Goal: Task Accomplishment & Management: Manage account settings

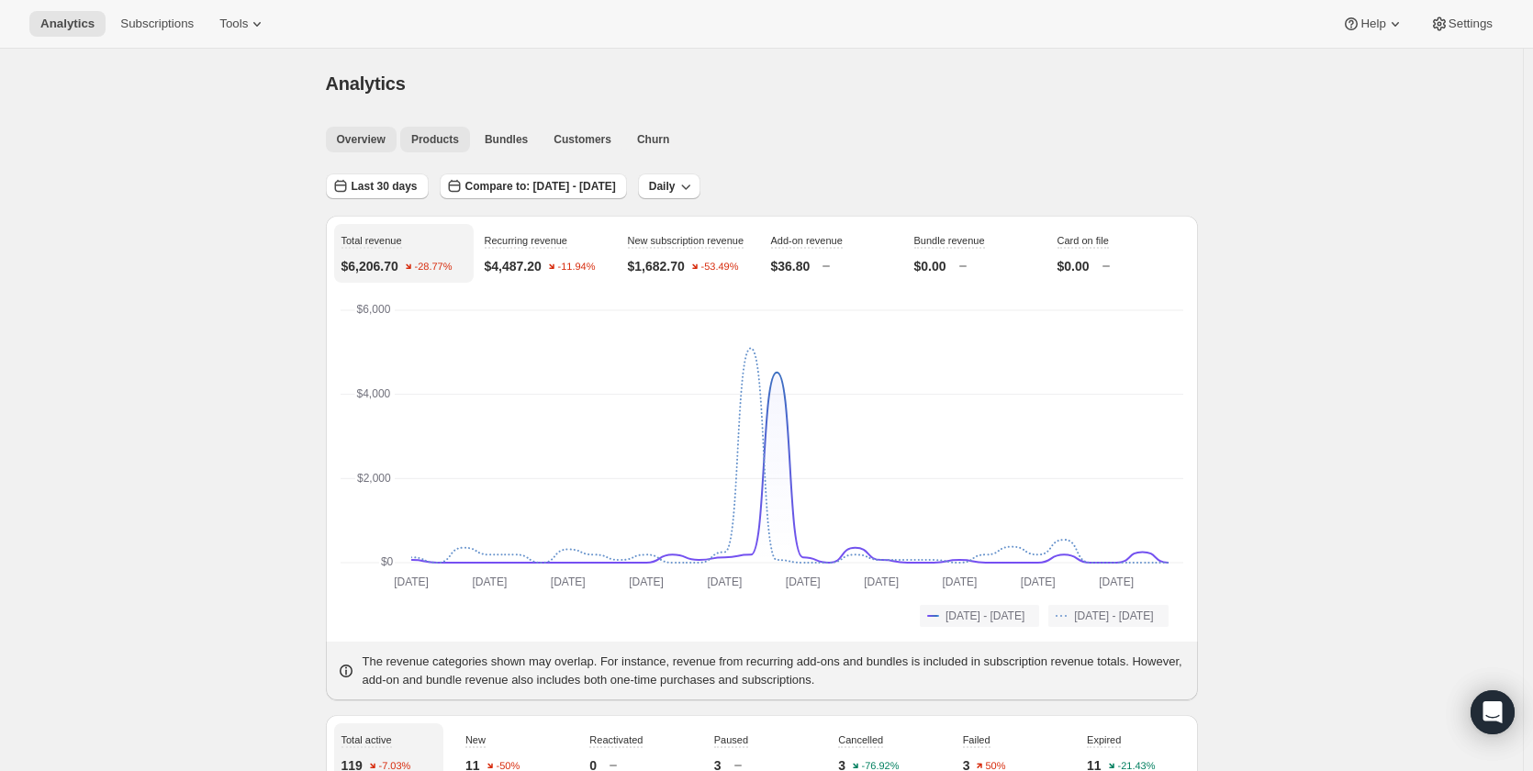
click at [441, 147] on button "Products" at bounding box center [435, 140] width 70 height 26
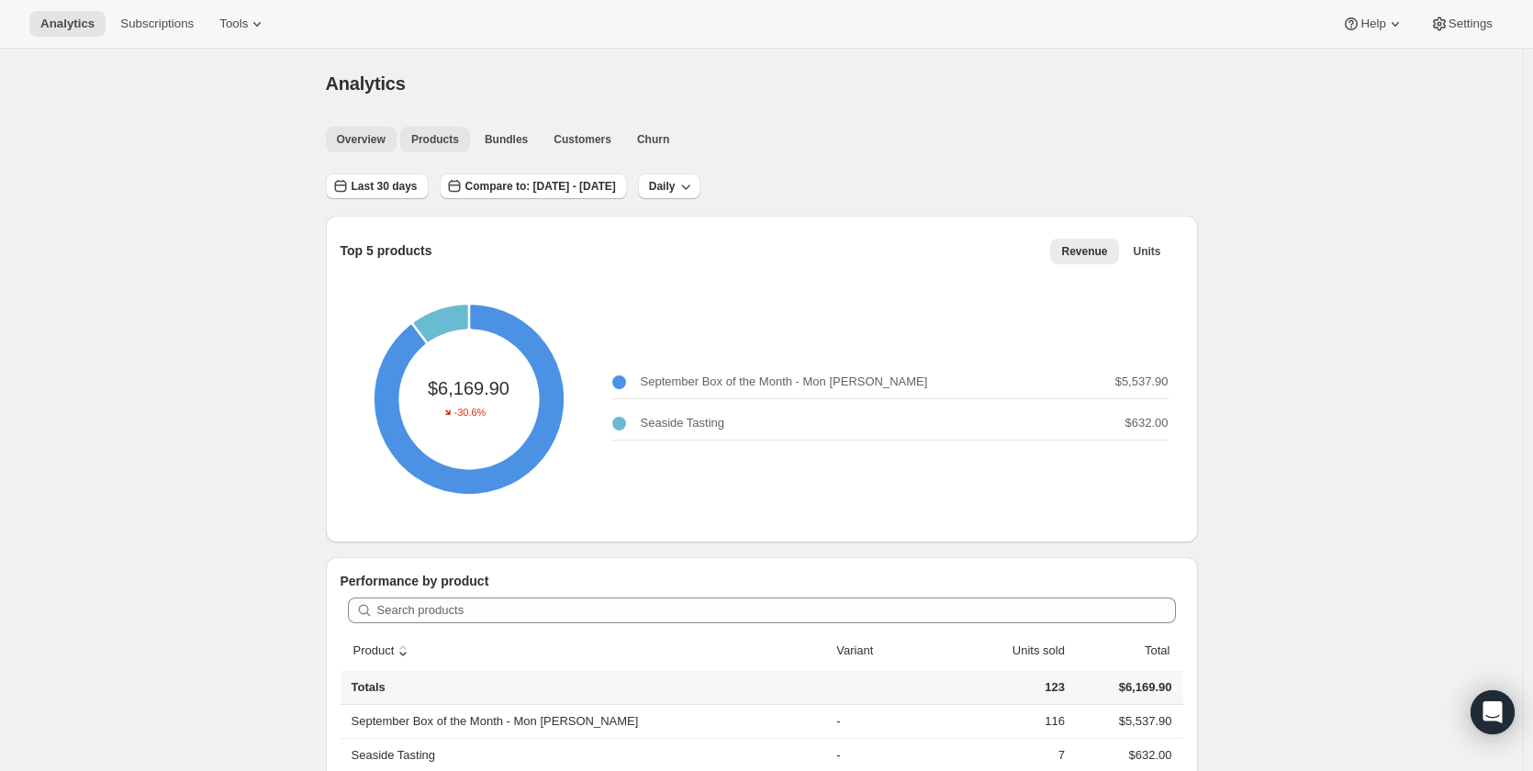
click at [351, 139] on span "Overview" at bounding box center [361, 139] width 49 height 15
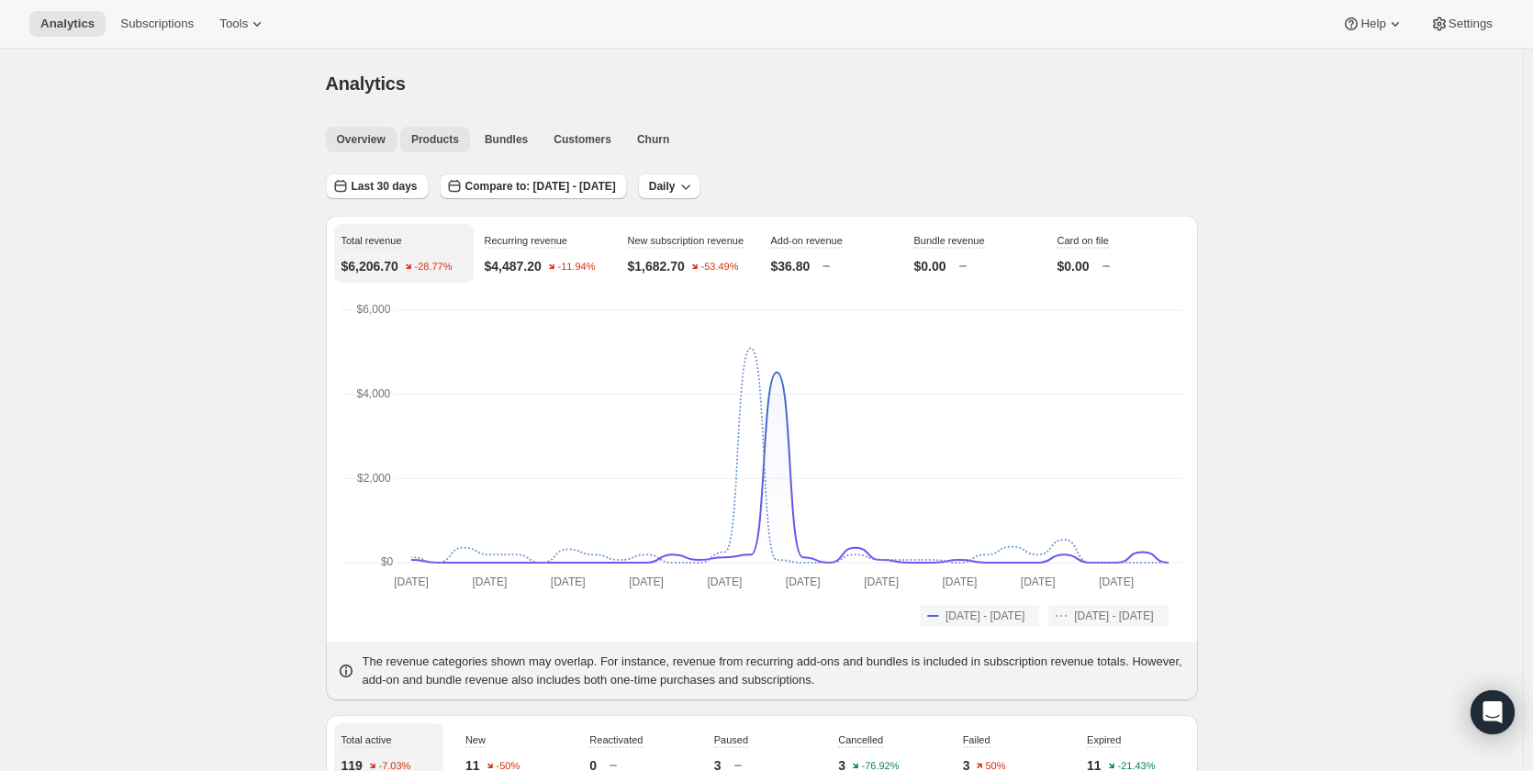
click at [438, 140] on span "Products" at bounding box center [435, 139] width 48 height 15
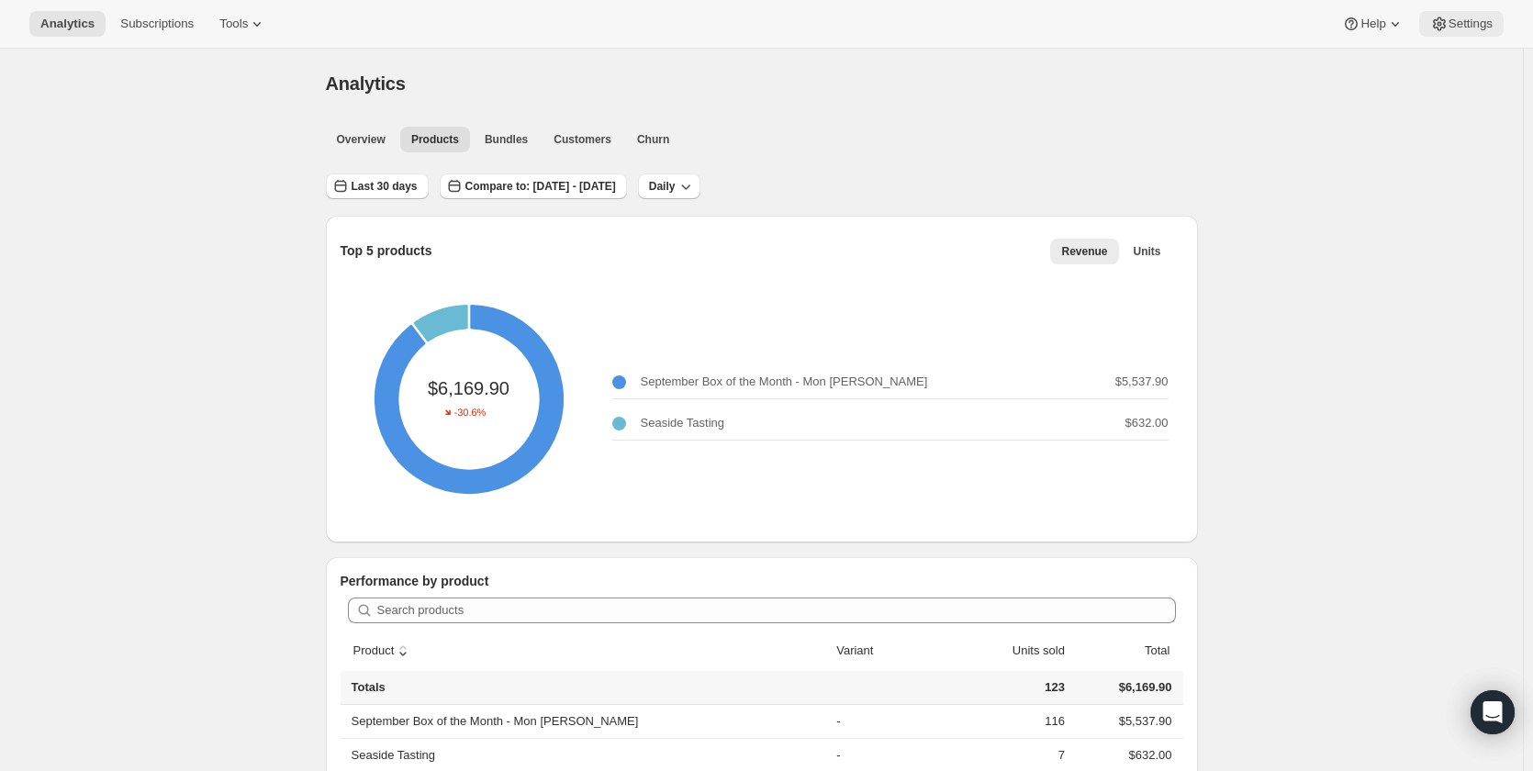
click at [1476, 29] on span "Settings" at bounding box center [1471, 24] width 44 height 15
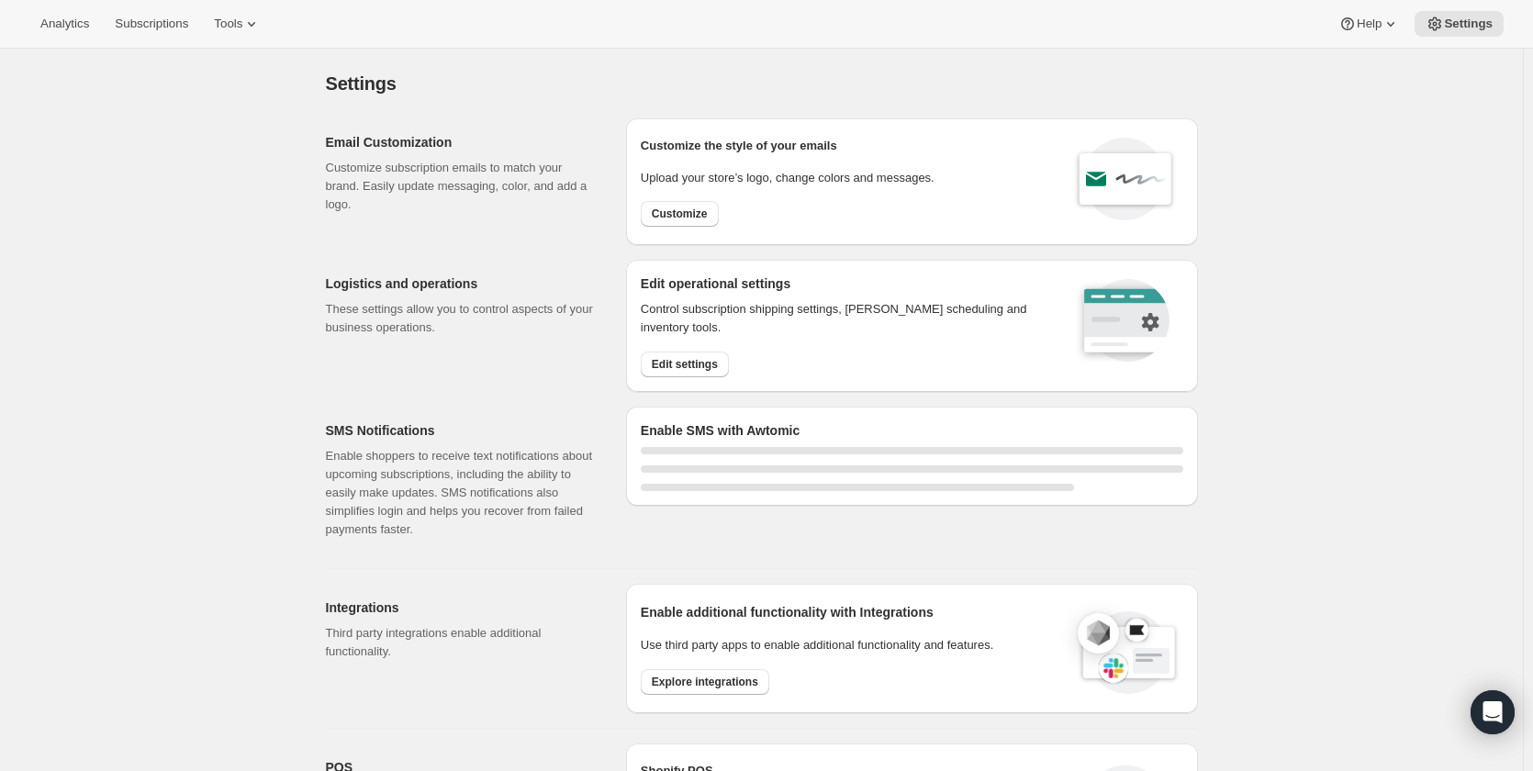
scroll to position [459, 0]
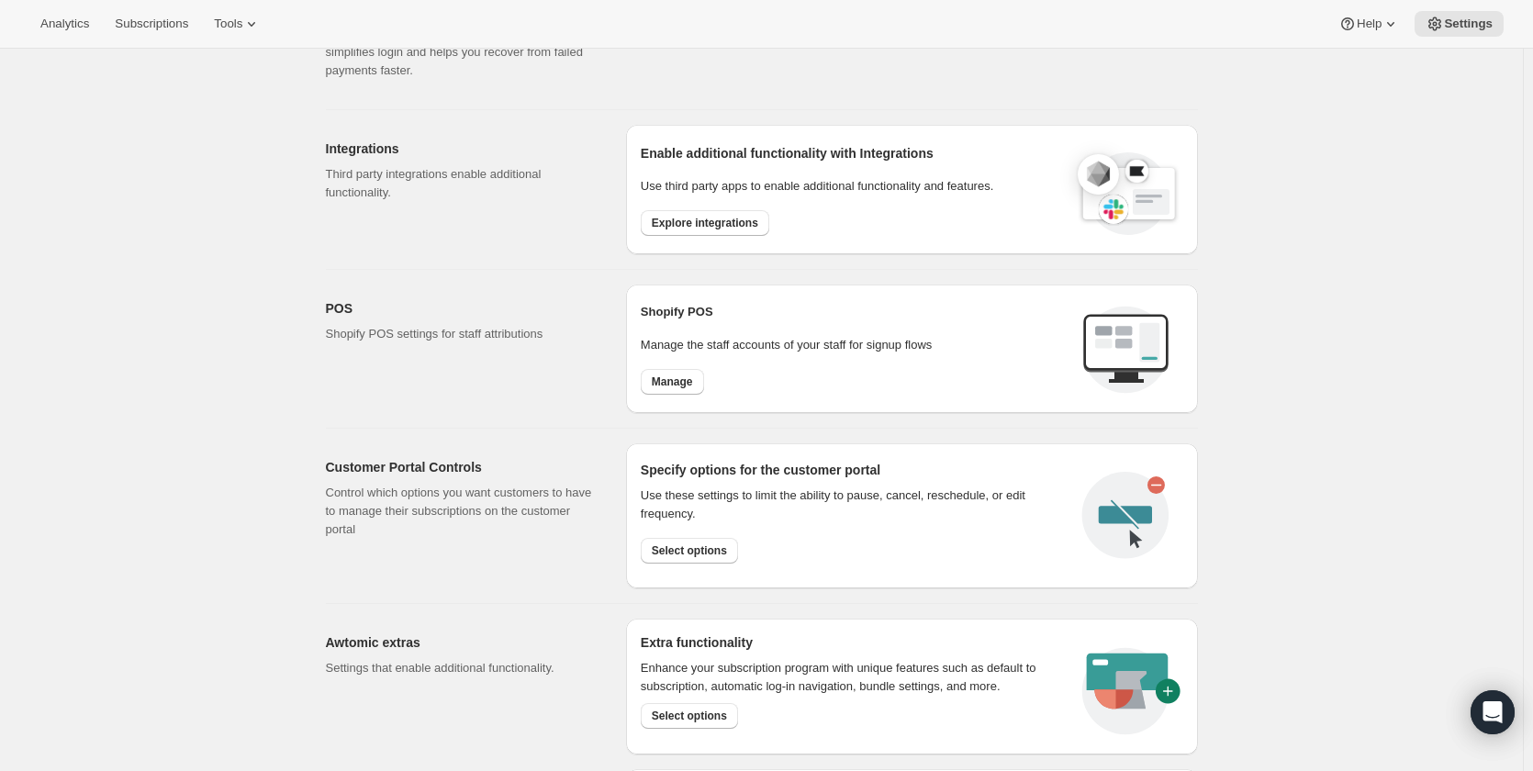
select select "22:00"
select select "09:00"
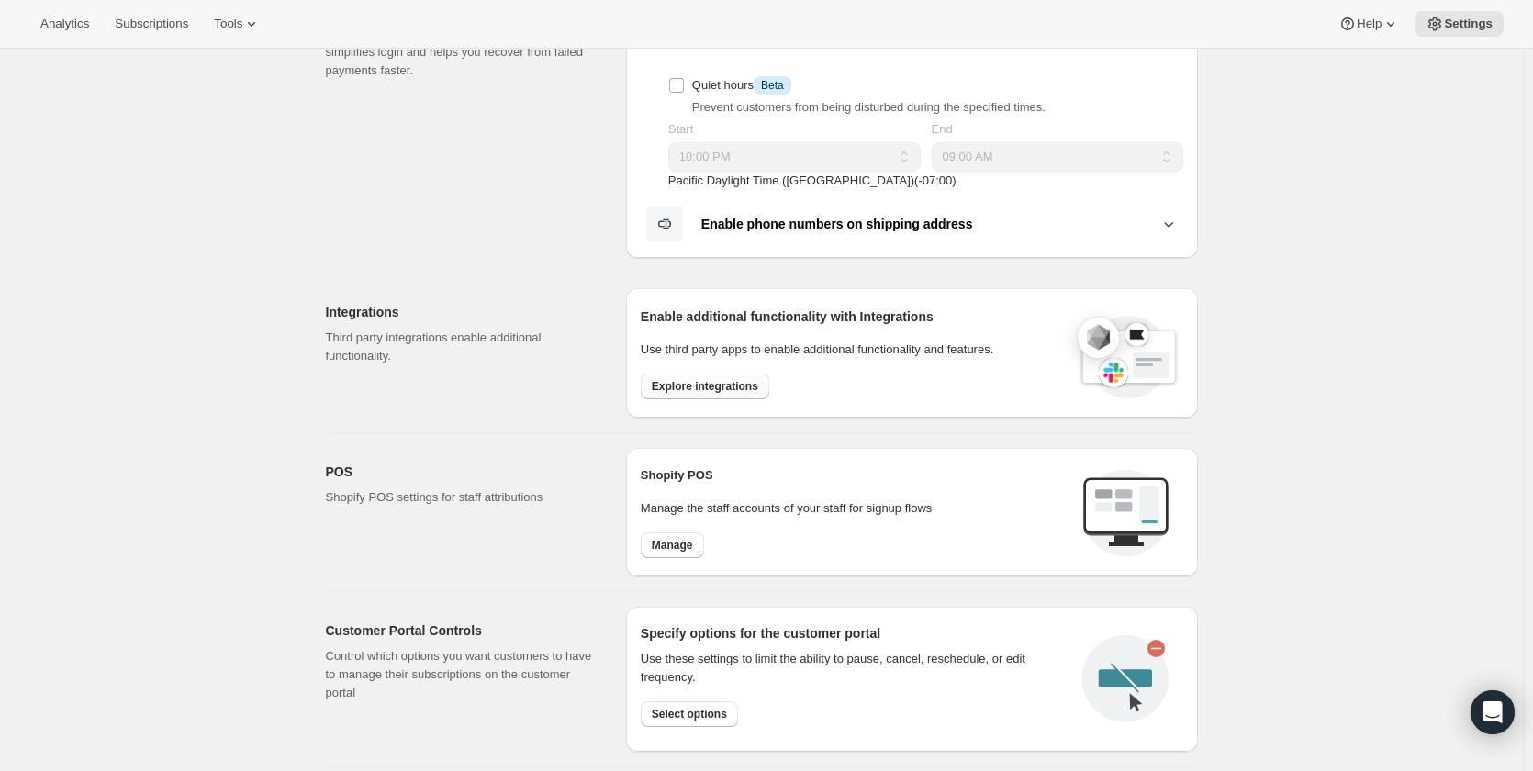
click at [720, 387] on span "Explore integrations" at bounding box center [705, 386] width 107 height 15
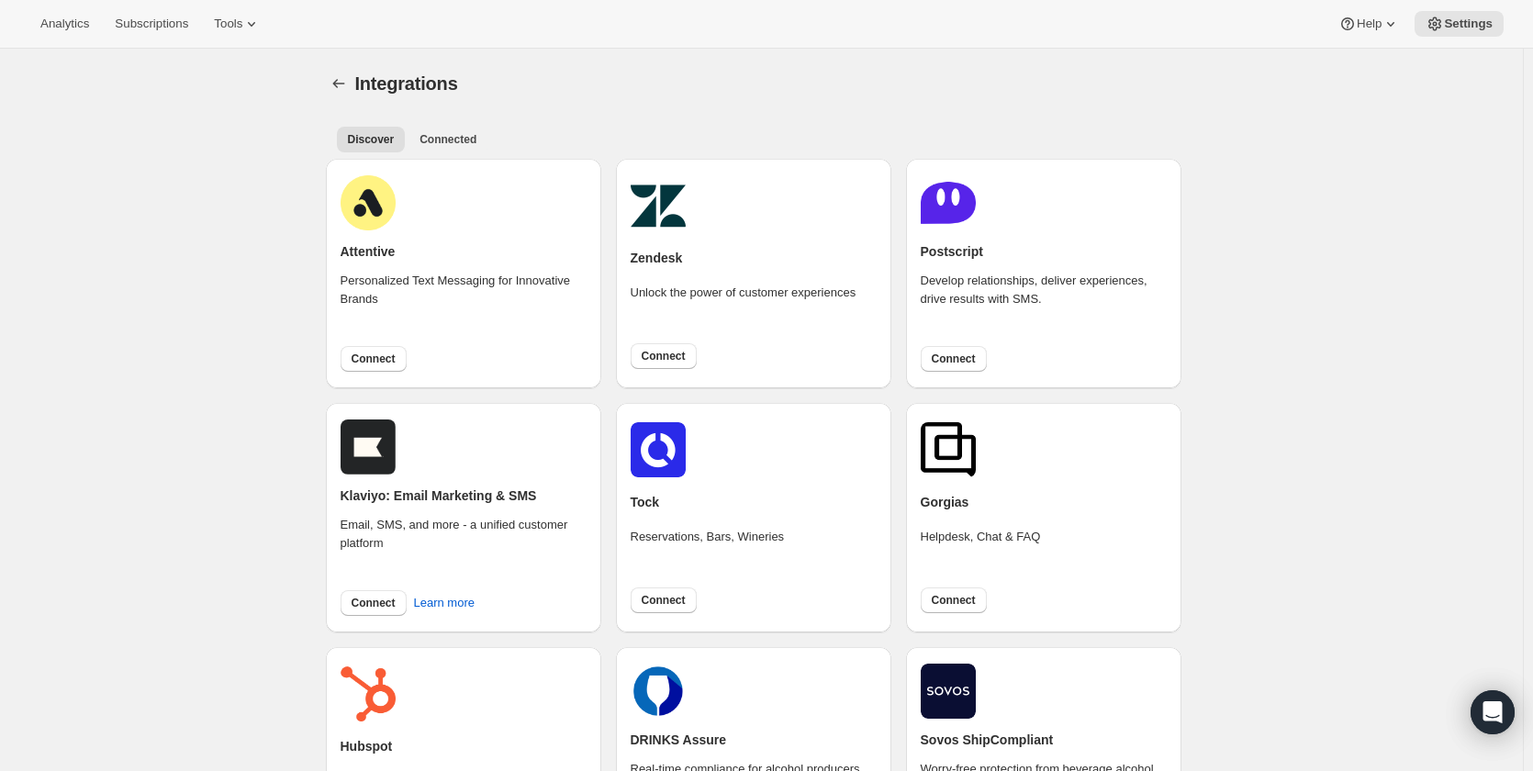
scroll to position [459, 0]
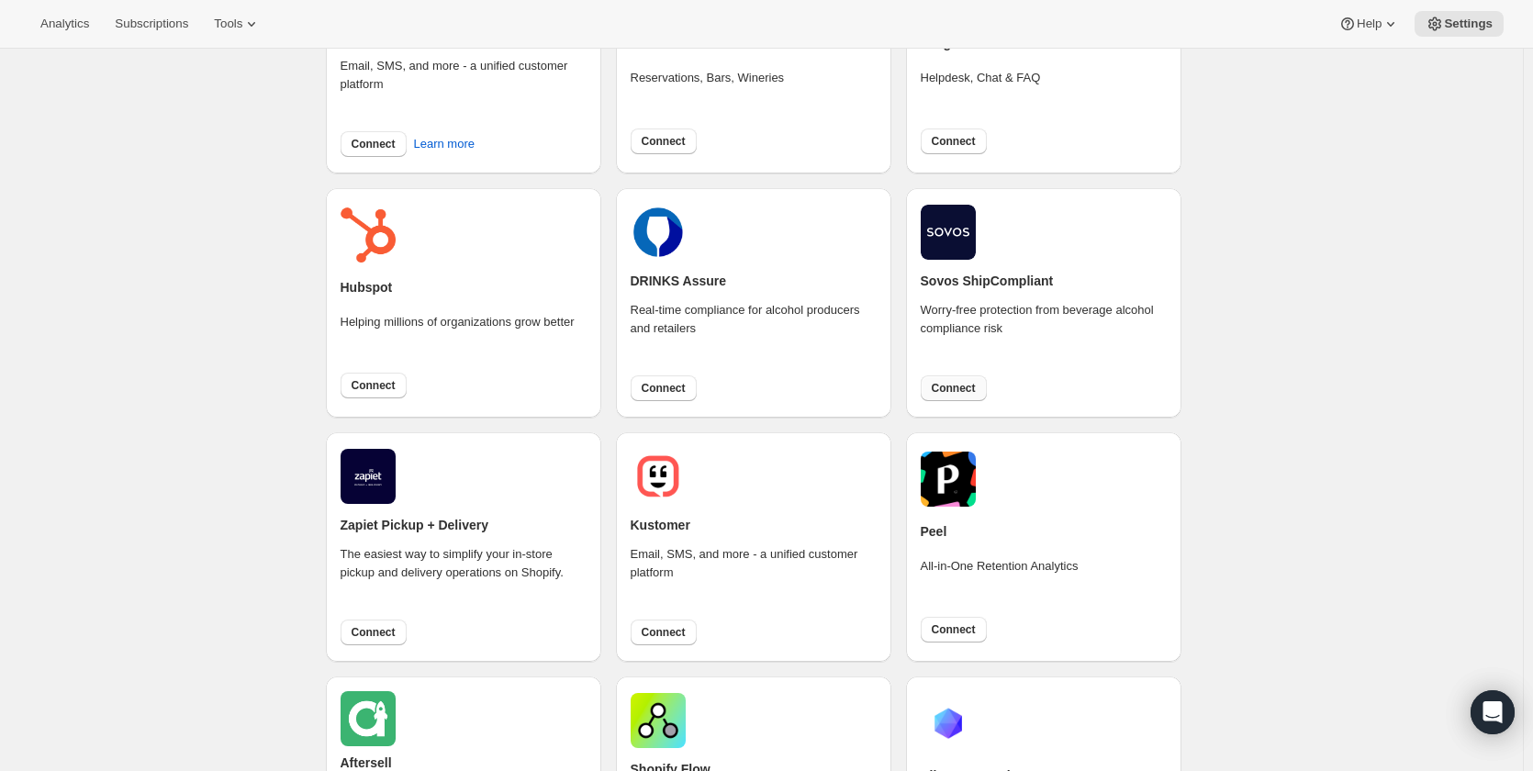
click at [970, 390] on span "Connect" at bounding box center [954, 388] width 44 height 15
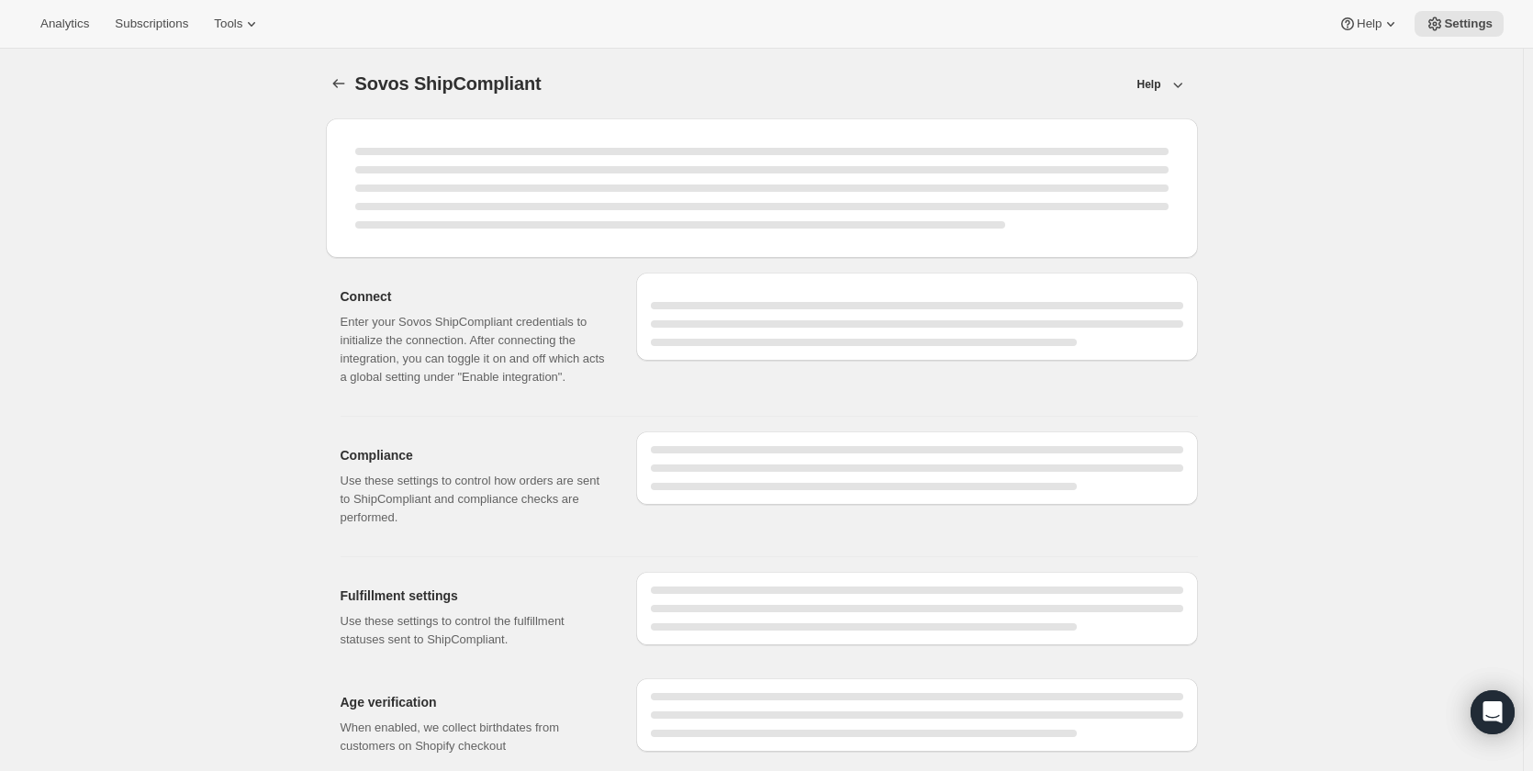
select select "development"
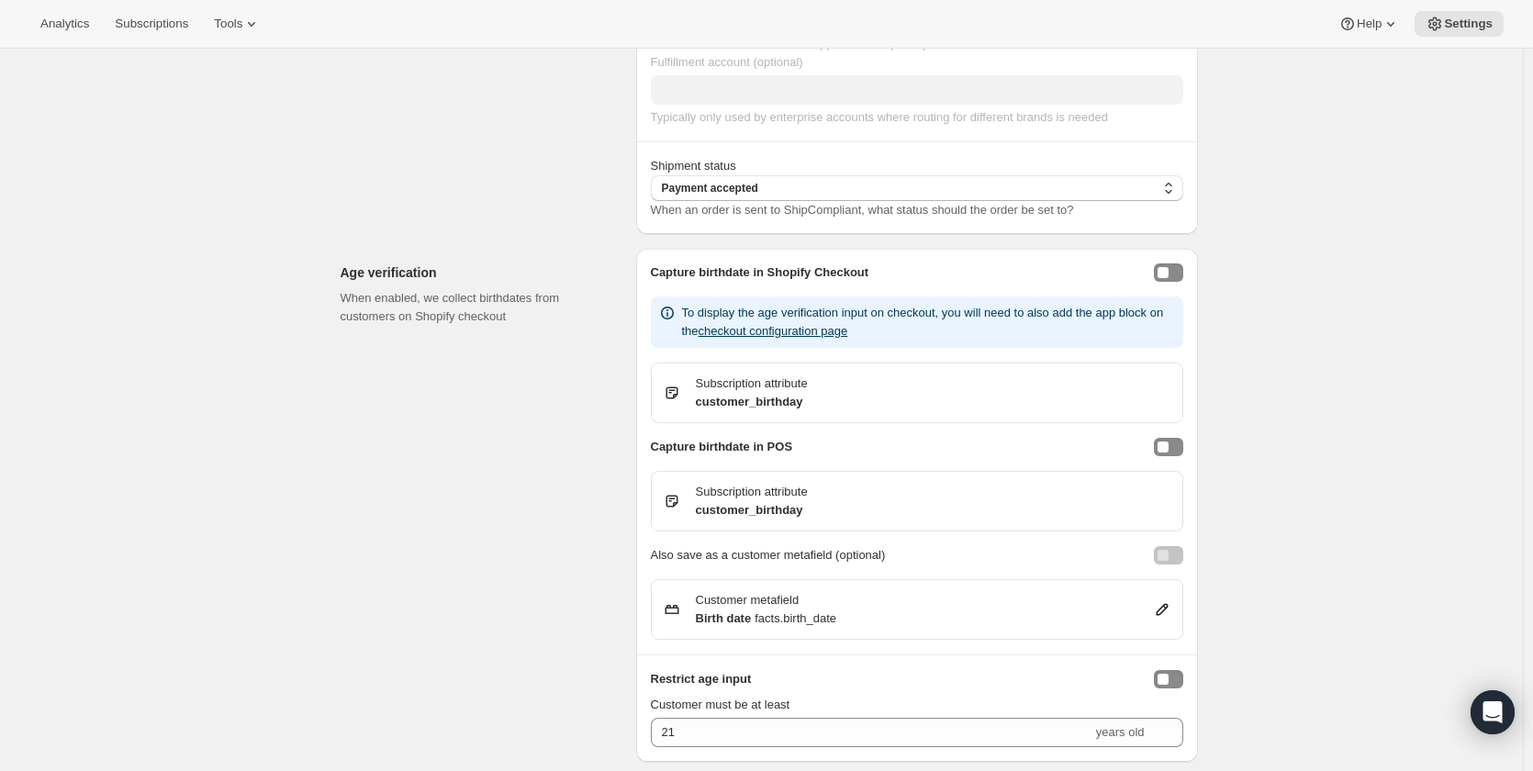
scroll to position [1096, 0]
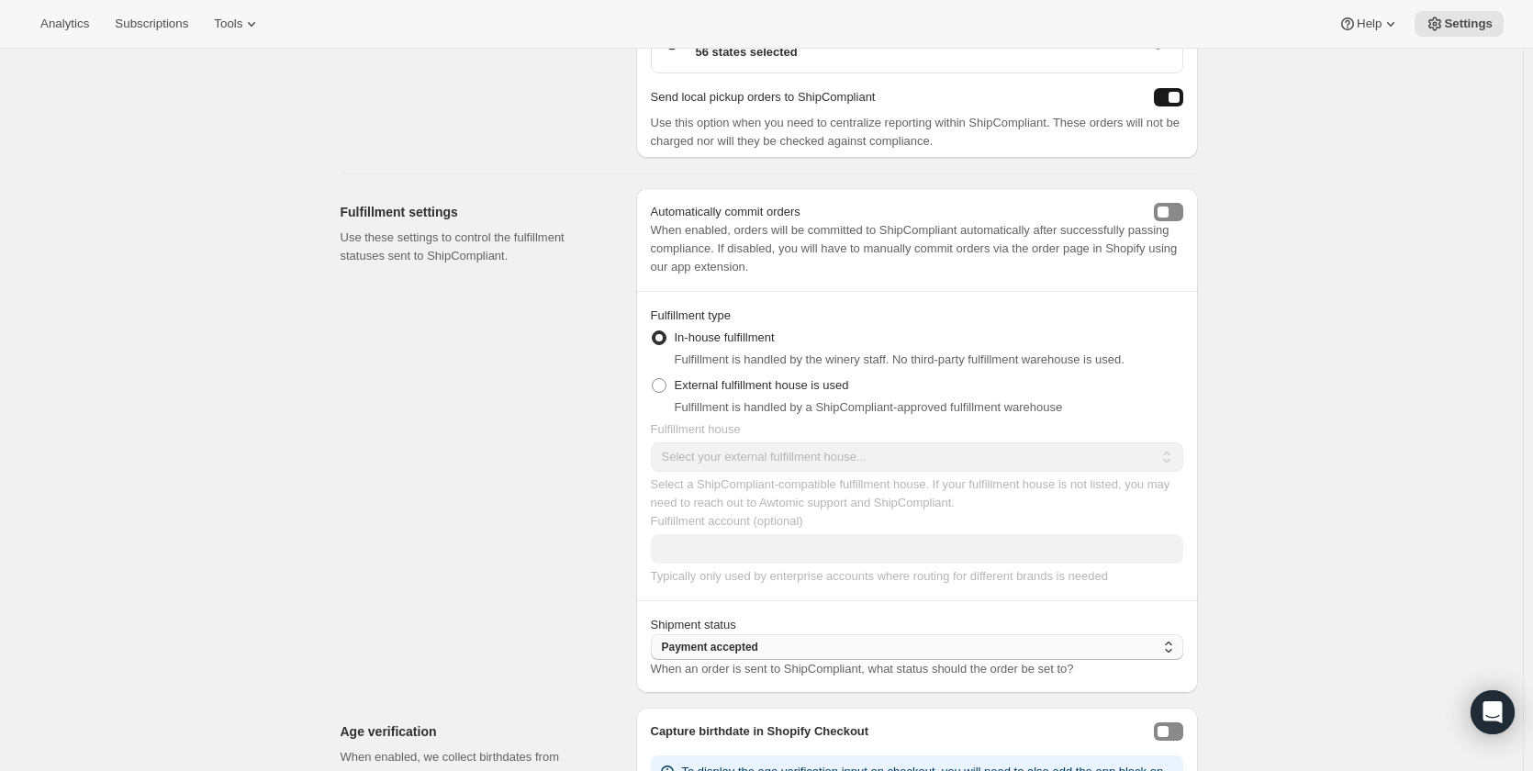
click at [702, 645] on span "Payment accepted" at bounding box center [710, 647] width 96 height 15
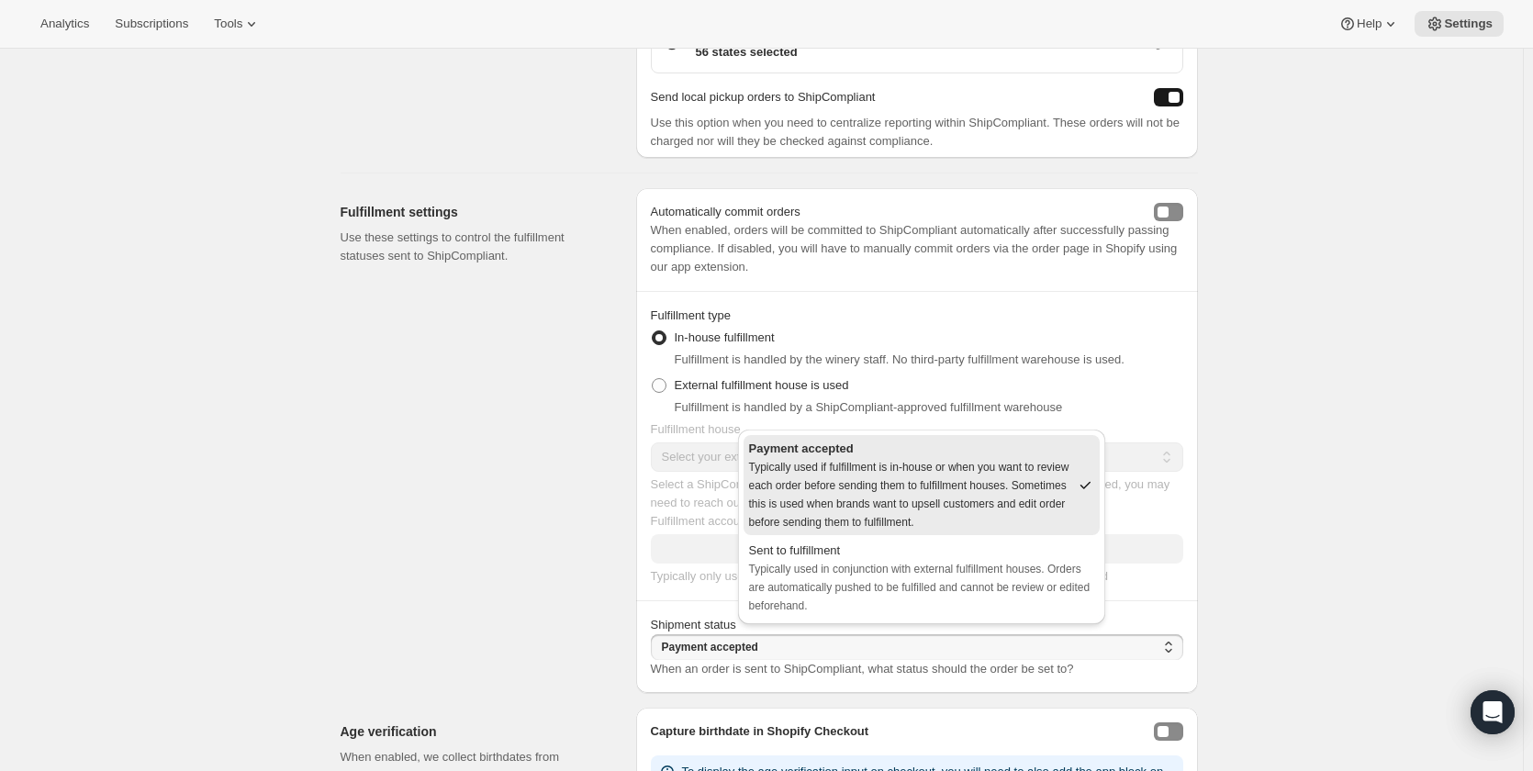
click at [590, 511] on div "Fulfillment settings Use these settings to control the fulfillment statuses sen…" at bounding box center [481, 440] width 281 height 505
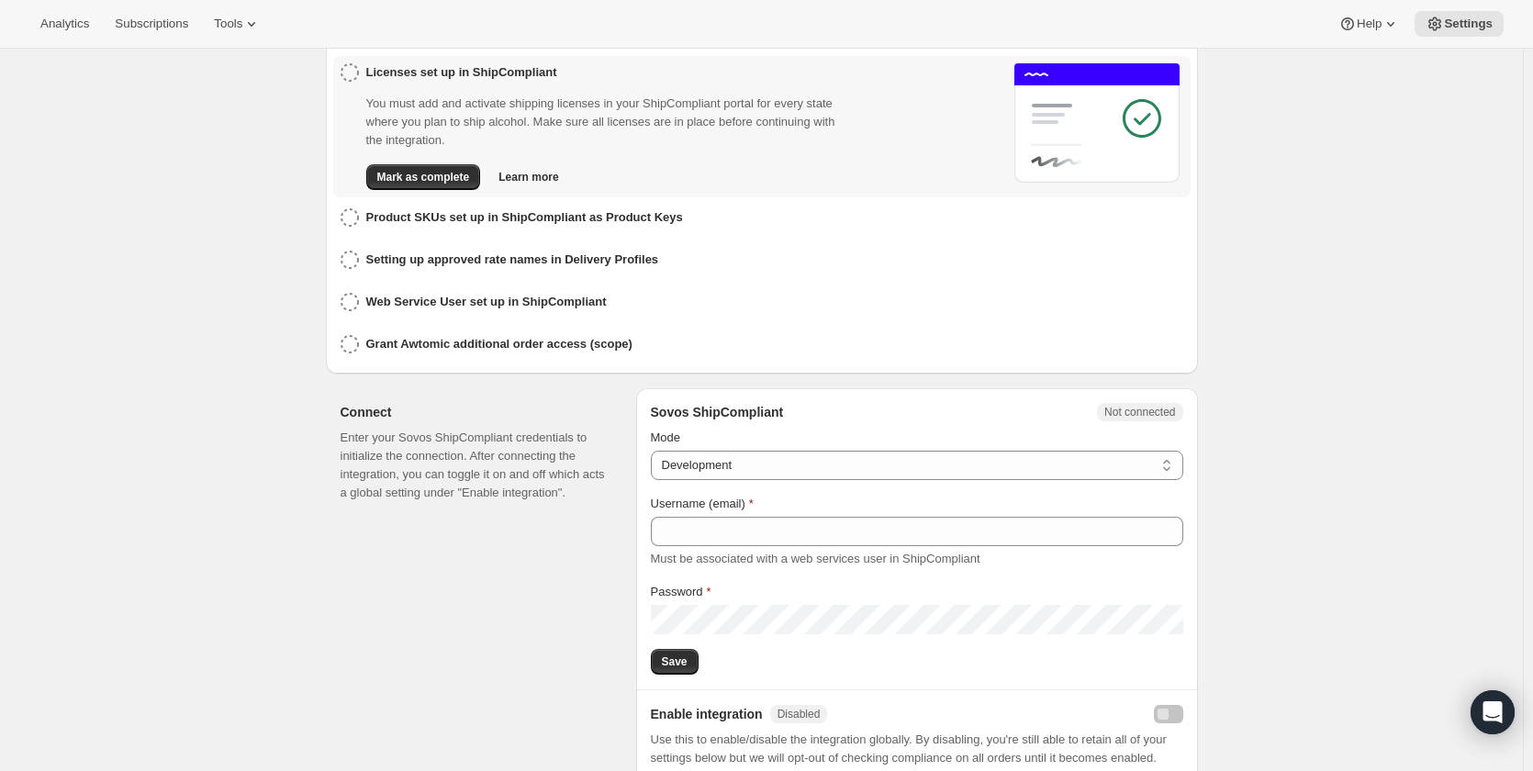
scroll to position [637, 0]
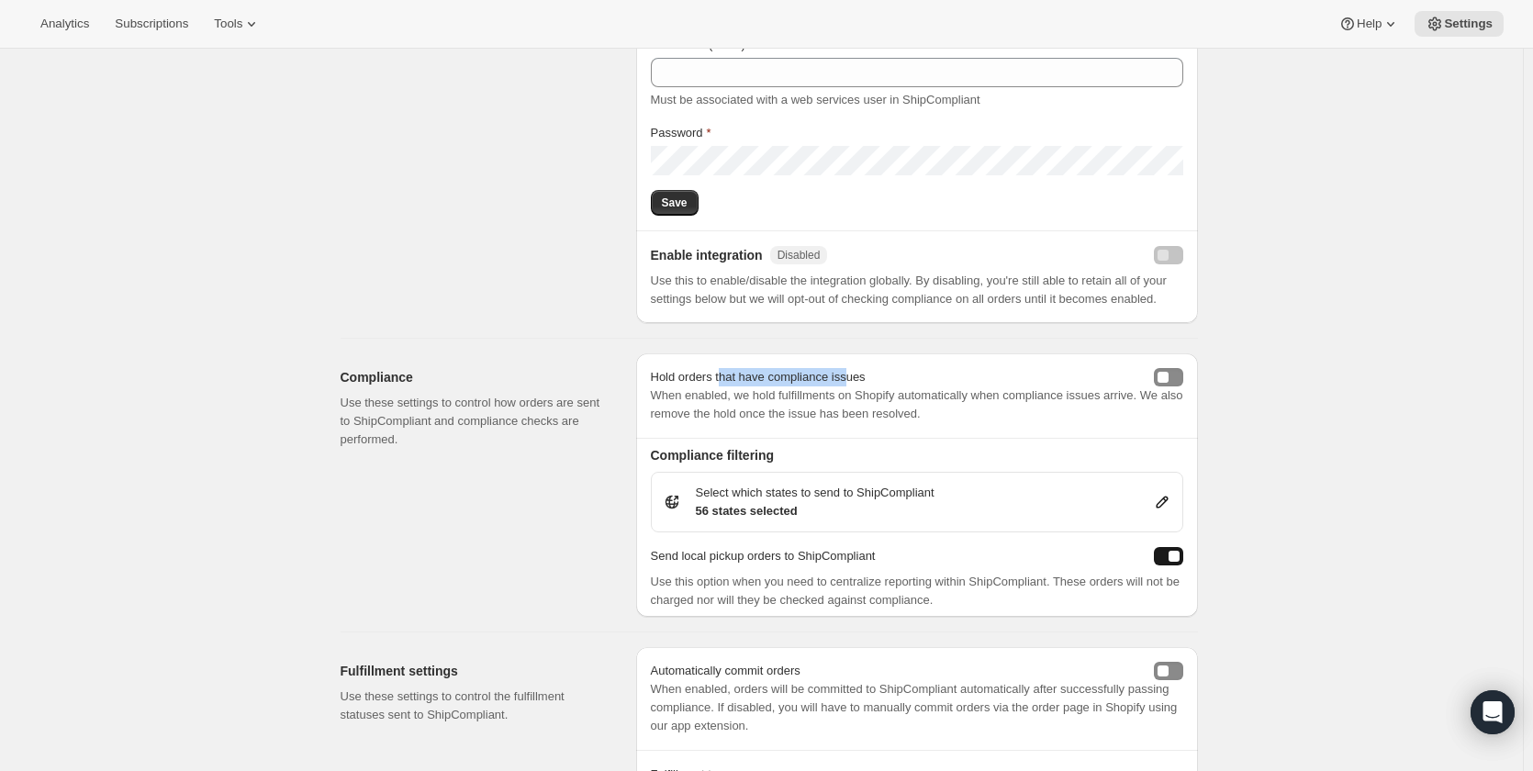
drag, startPoint x: 724, startPoint y: 368, endPoint x: 849, endPoint y: 372, distance: 124.9
click at [849, 372] on p "Hold orders that have compliance issues" at bounding box center [758, 377] width 215 height 18
click at [846, 390] on p "When enabled, we hold fulfillments on Shopify automatically when compliance iss…" at bounding box center [917, 405] width 533 height 37
drag, startPoint x: 699, startPoint y: 554, endPoint x: 828, endPoint y: 553, distance: 129.5
click at [828, 553] on p "Send local pickup orders to ShipCompliant" at bounding box center [763, 556] width 225 height 18
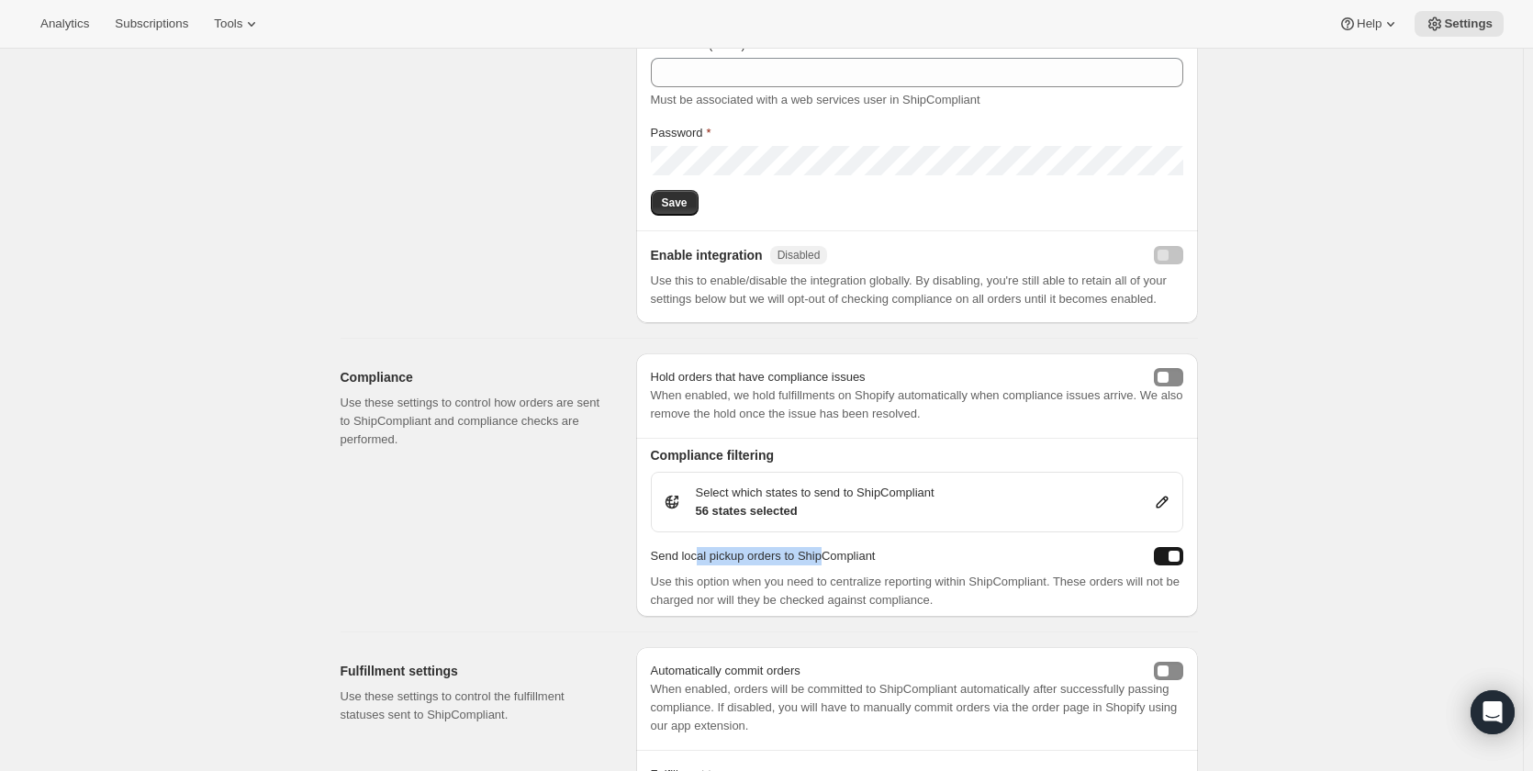
click at [723, 559] on p "Send local pickup orders to ShipCompliant" at bounding box center [763, 556] width 225 height 18
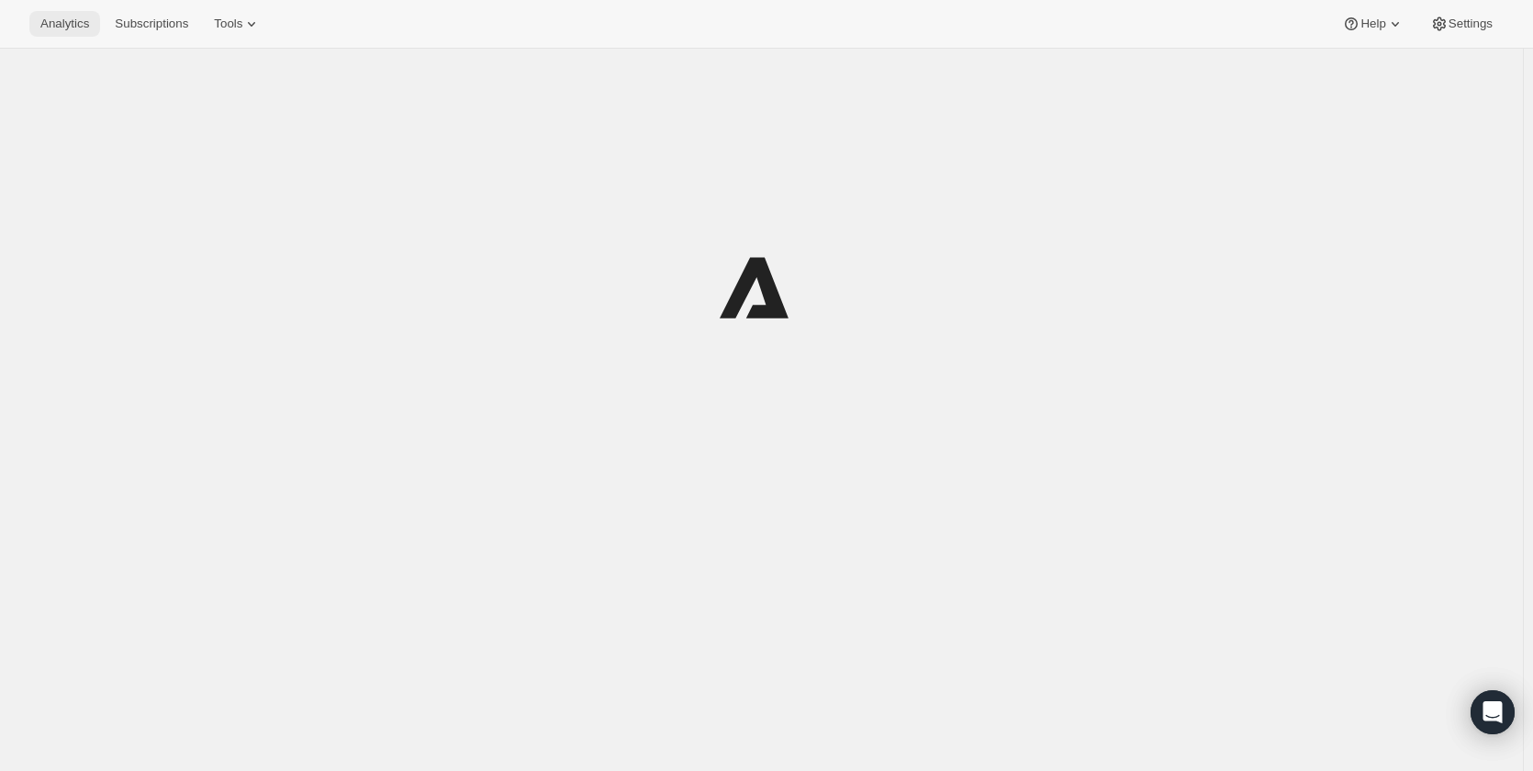
click at [43, 21] on span "Analytics" at bounding box center [64, 24] width 49 height 15
